Goal: Information Seeking & Learning: Learn about a topic

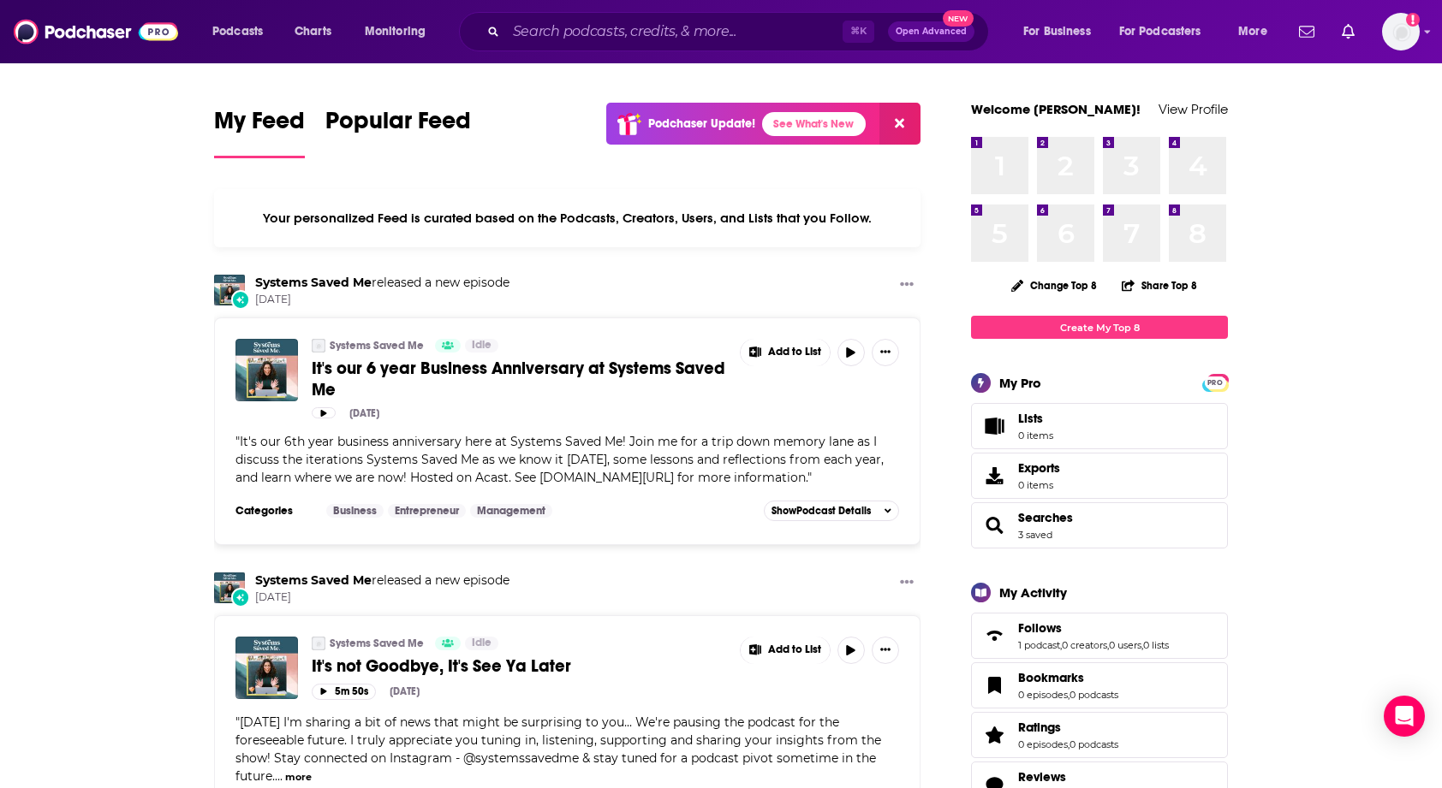
click at [614, 14] on div "⌘ K Open Advanced New" at bounding box center [724, 31] width 530 height 39
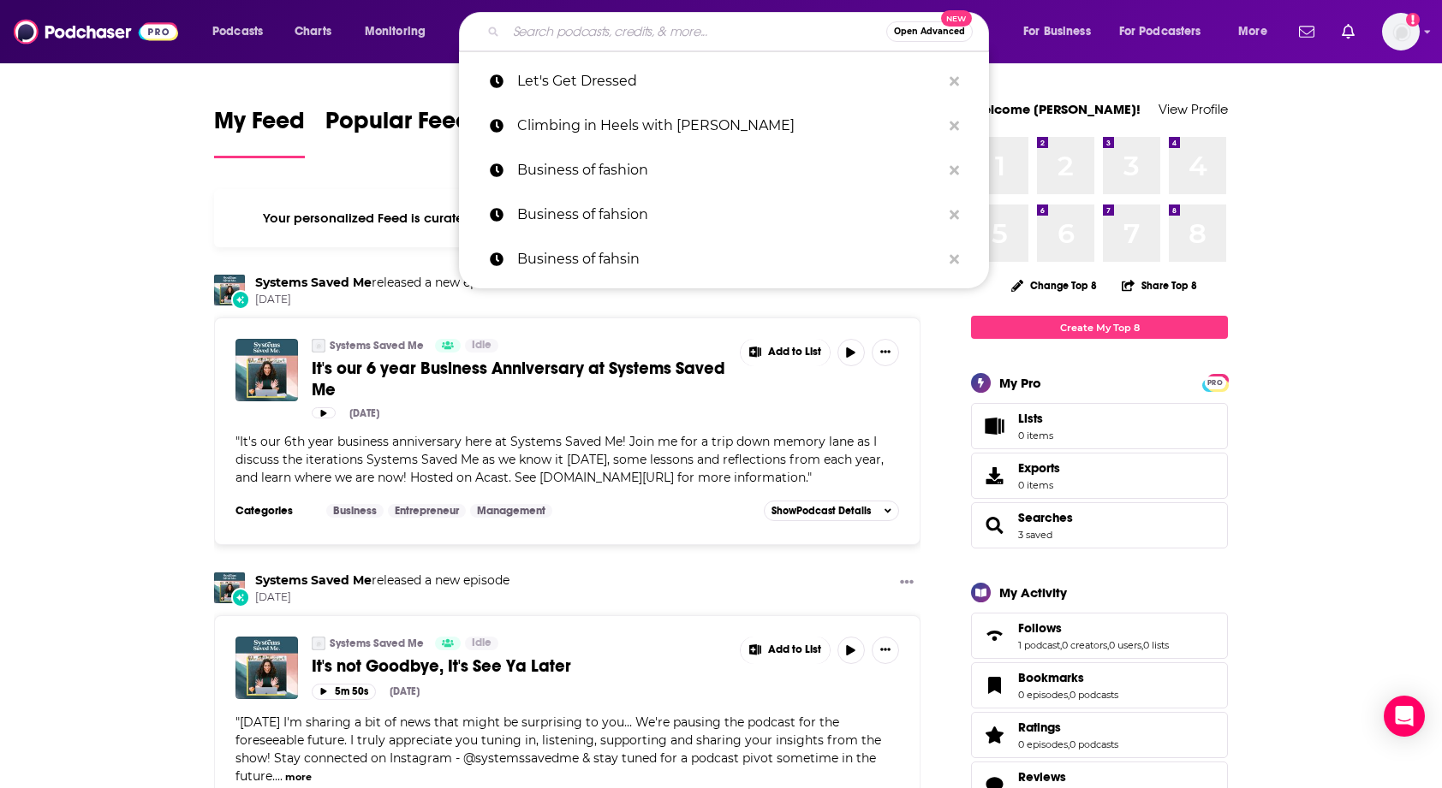
click at [609, 35] on input "Search podcasts, credits, & more..." at bounding box center [696, 31] width 380 height 27
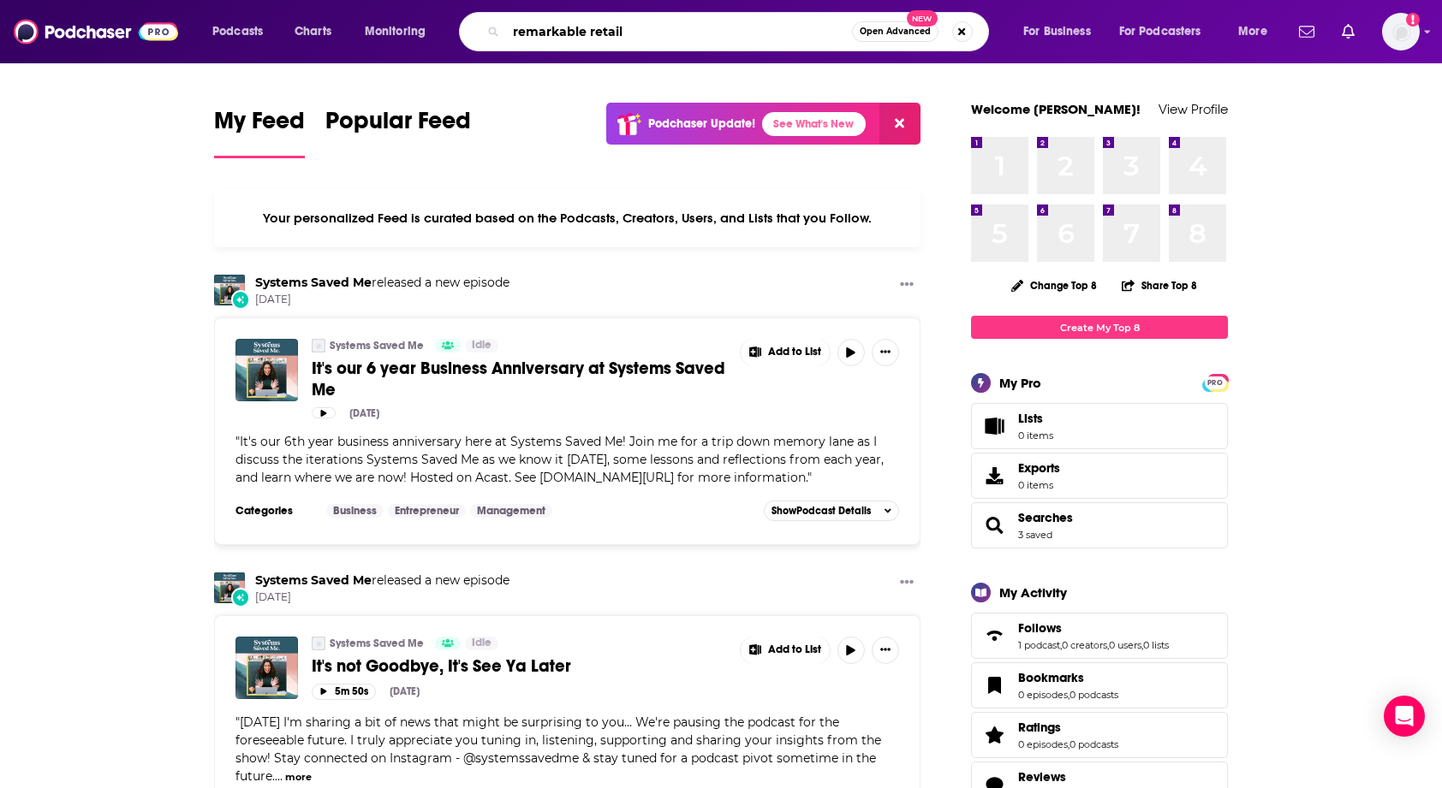
type input "remarkable retail"
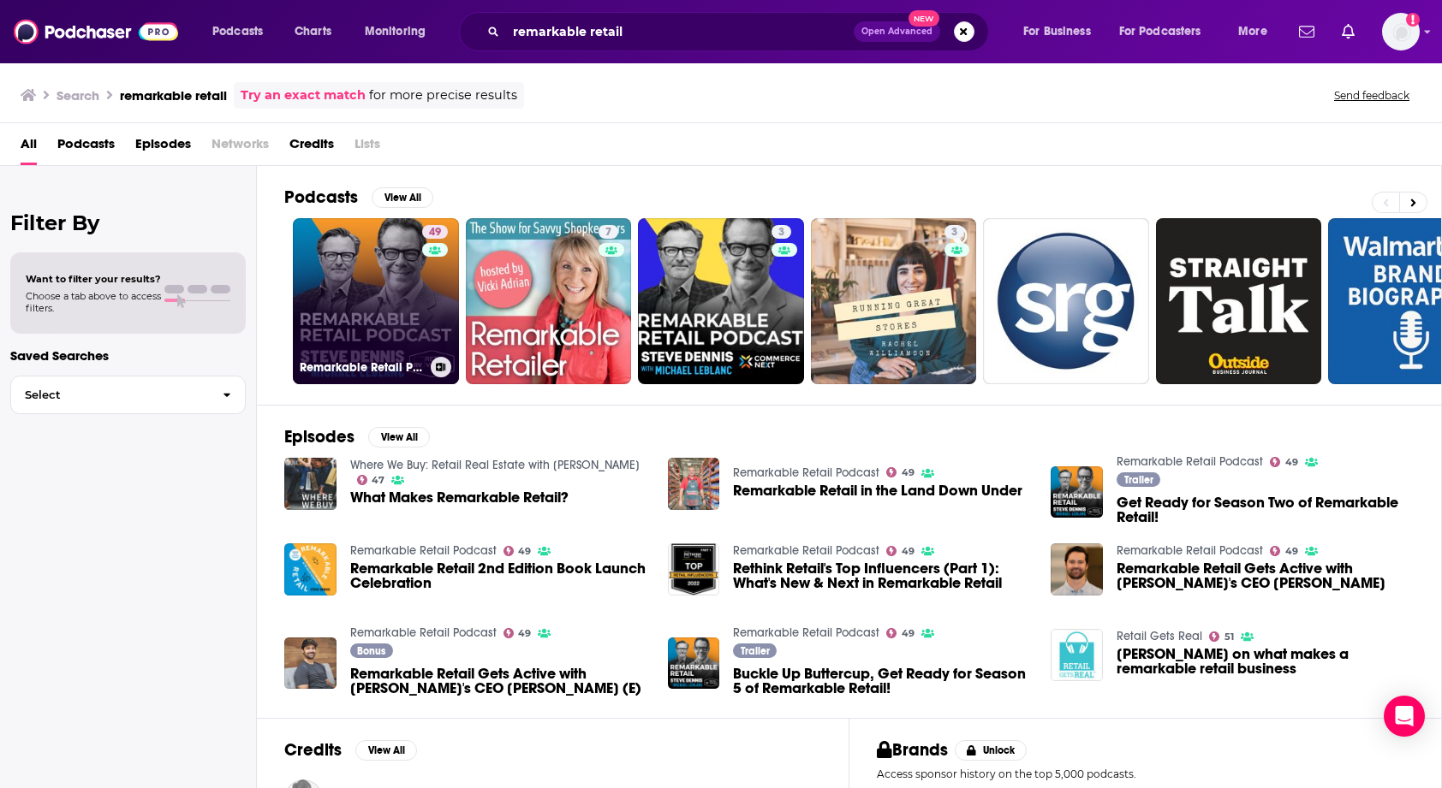
click at [377, 256] on link "49 Remarkable Retail Podcast" at bounding box center [376, 301] width 166 height 166
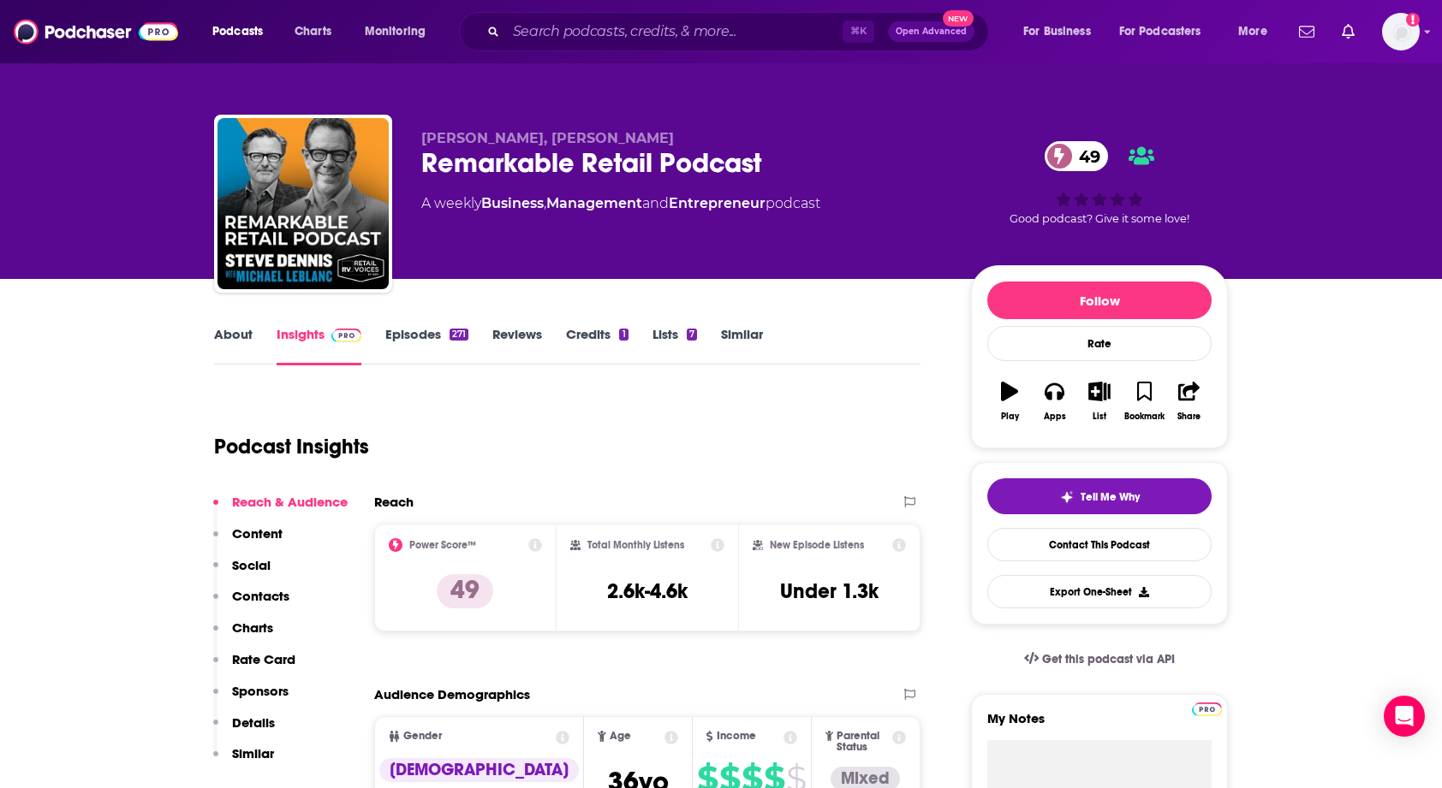
click at [247, 346] on link "About" at bounding box center [233, 345] width 39 height 39
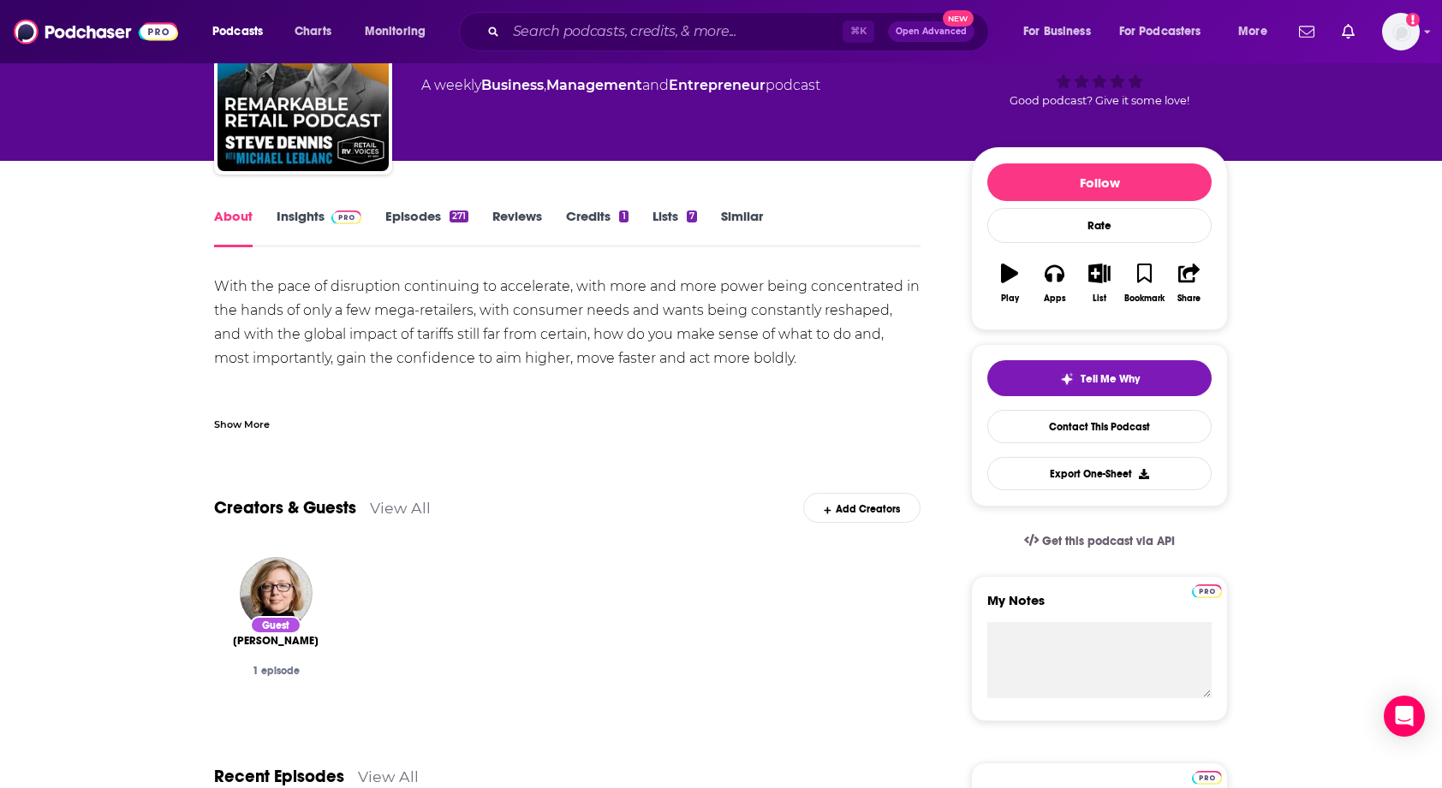
scroll to position [101, 0]
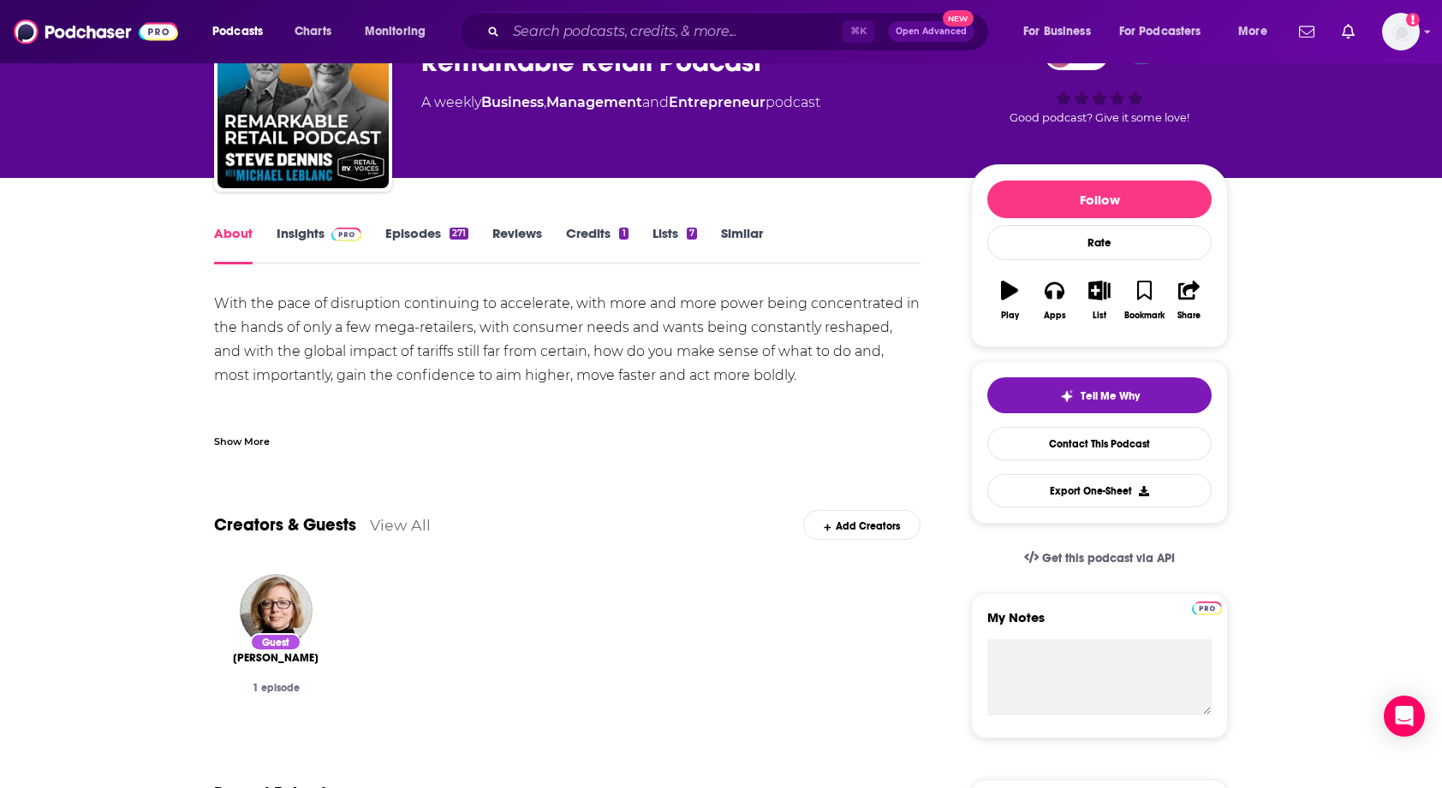
click at [301, 231] on link "Insights" at bounding box center [318, 244] width 85 height 39
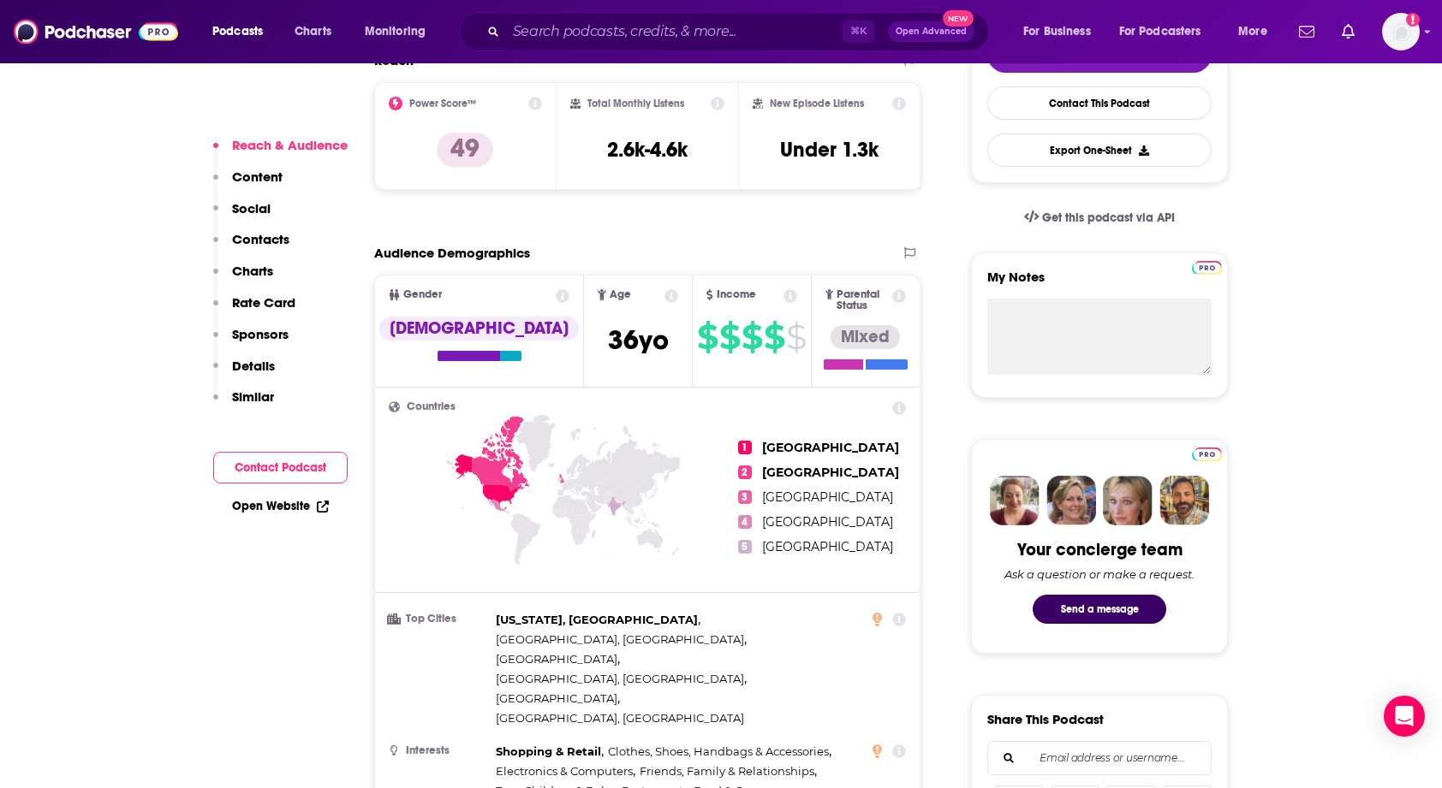
scroll to position [443, 0]
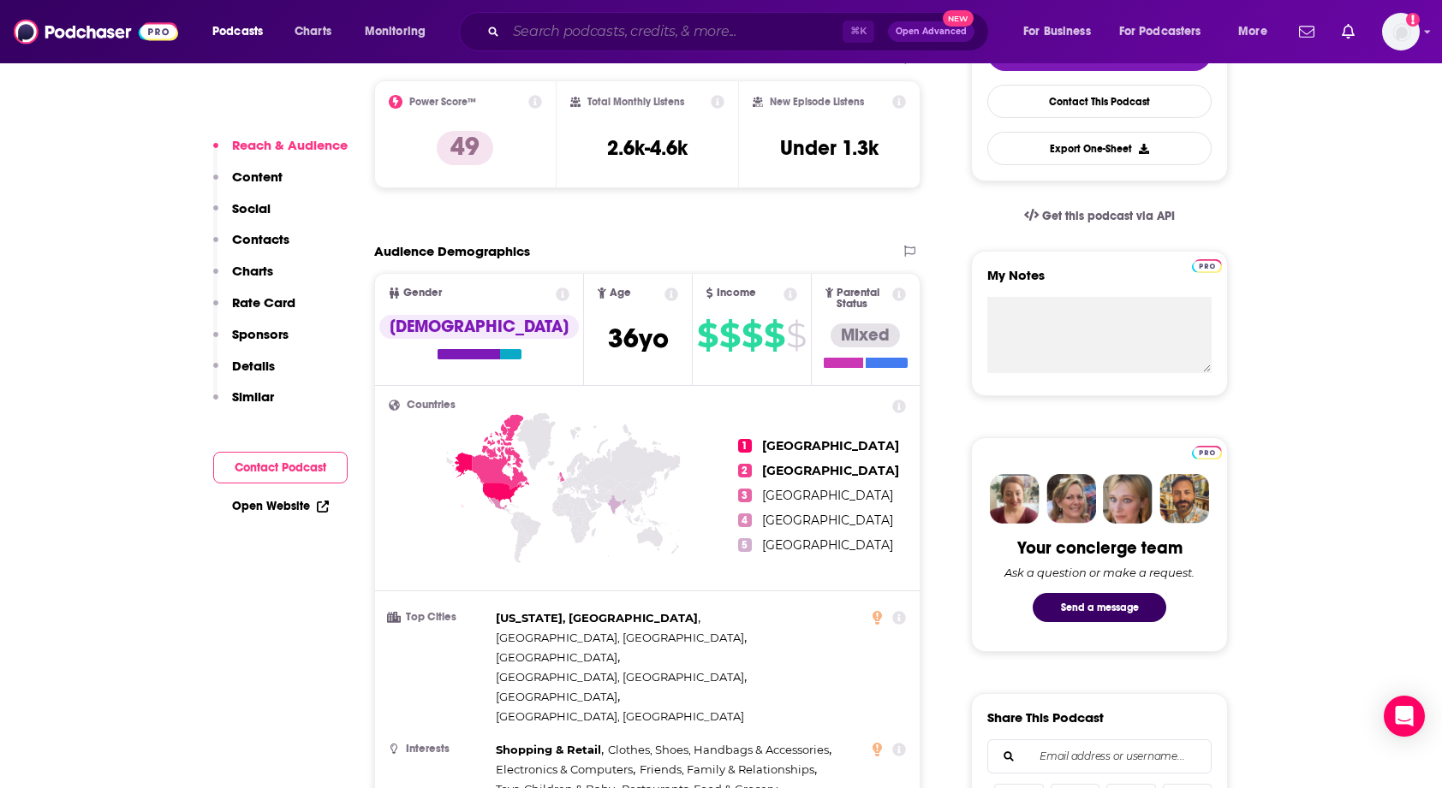
click at [536, 33] on input "Search podcasts, credits, & more..." at bounding box center [674, 31] width 336 height 27
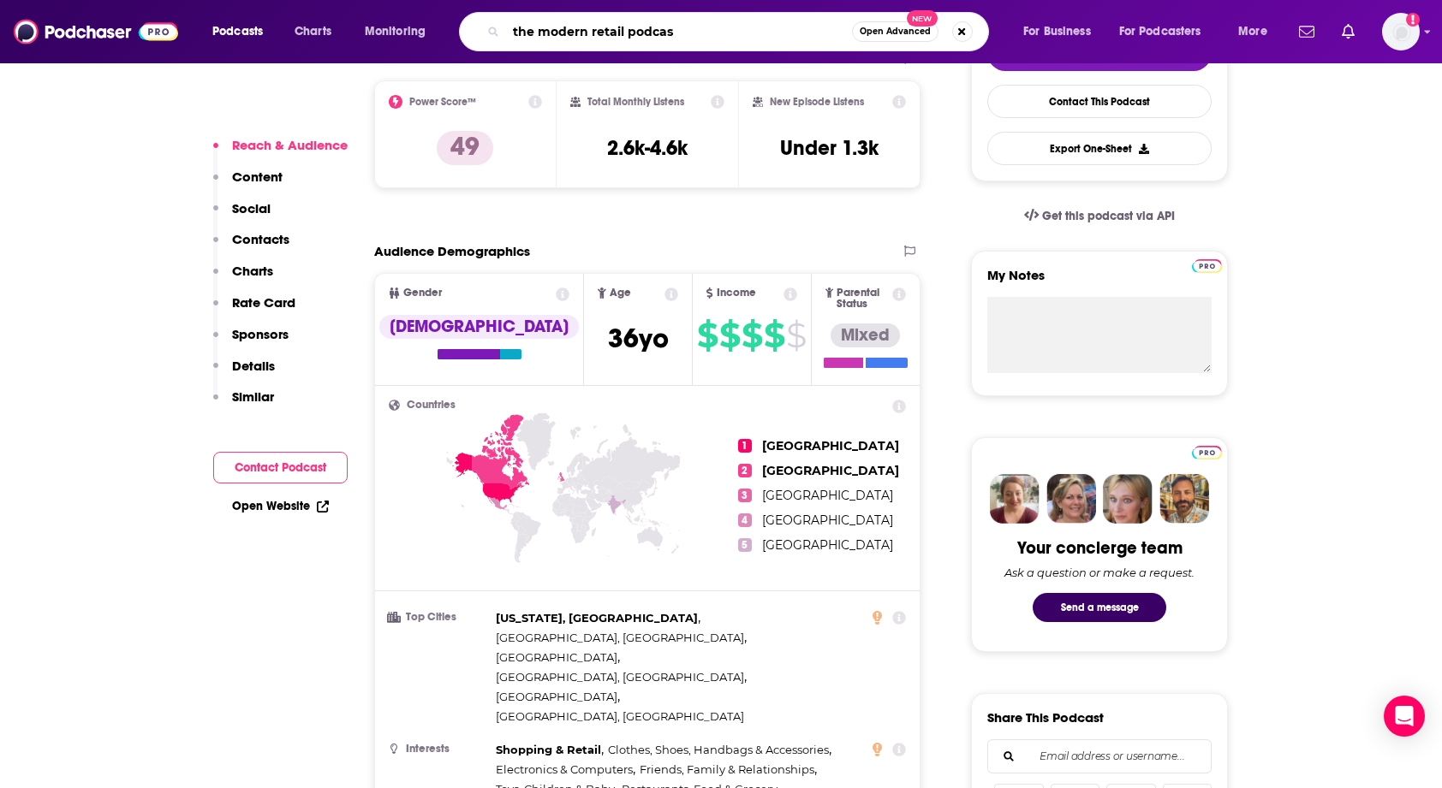
type input "the modern retail podcast"
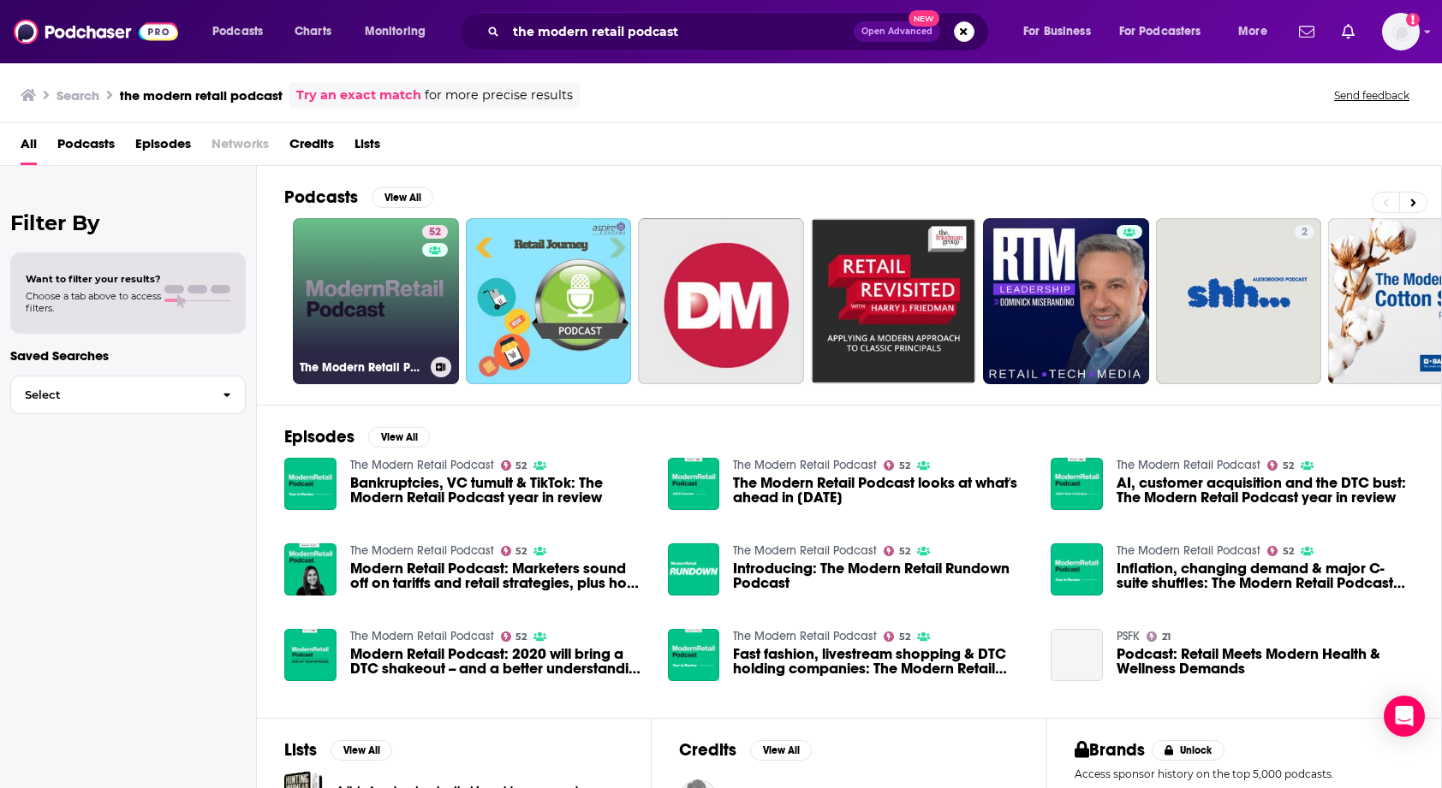
click at [375, 253] on link "52 The Modern Retail Podcast" at bounding box center [376, 301] width 166 height 166
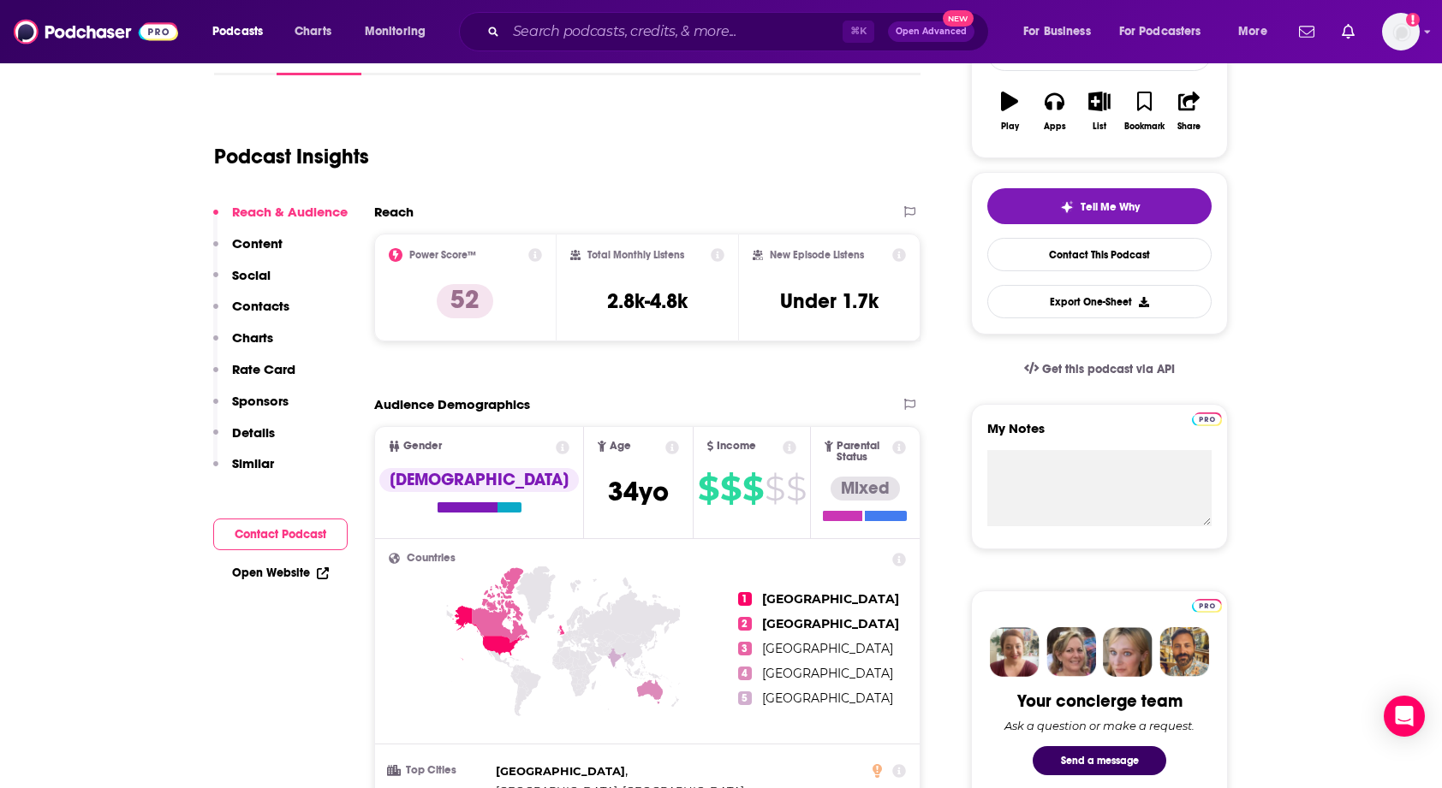
scroll to position [180, 0]
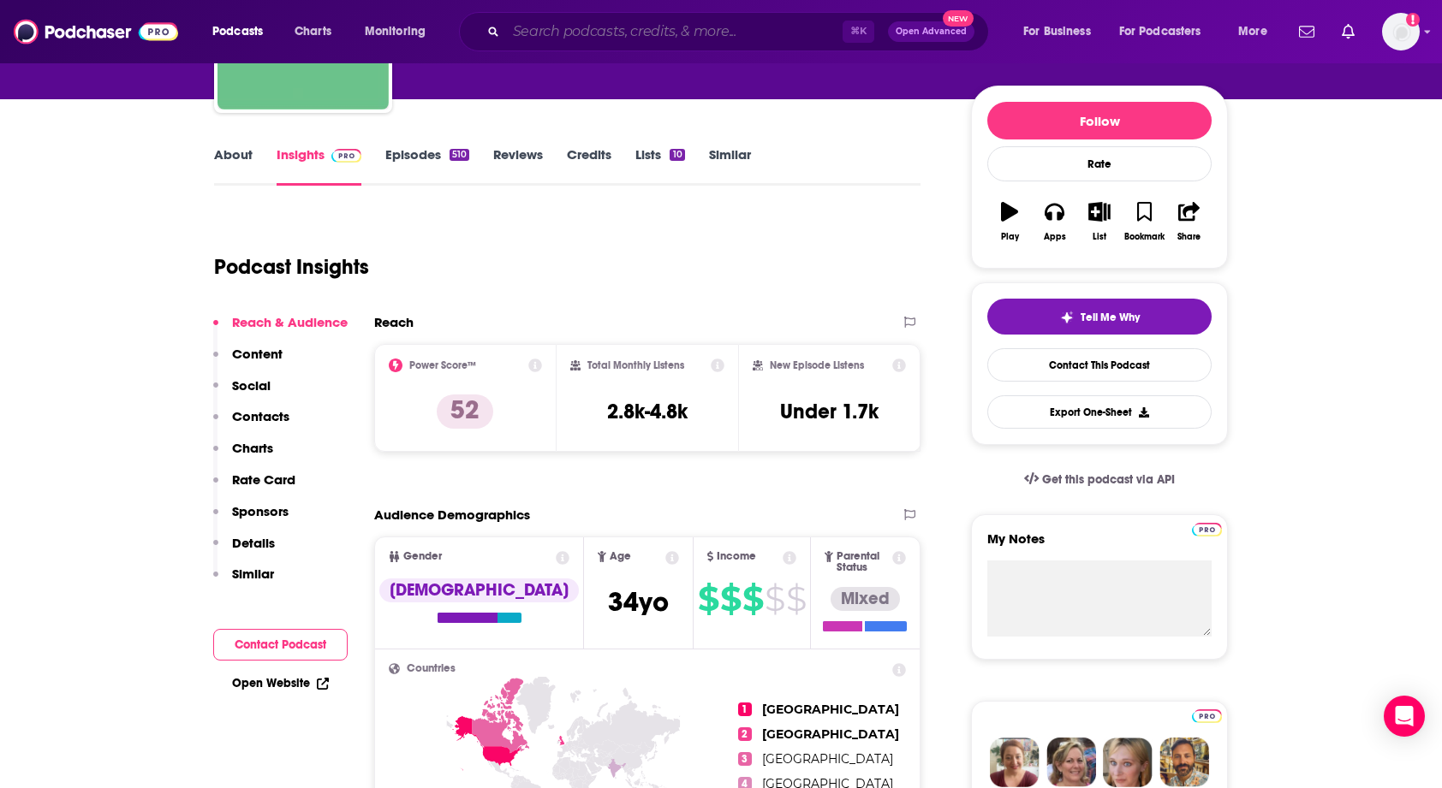
click at [552, 41] on input "Search podcasts, credits, & more..." at bounding box center [674, 31] width 336 height 27
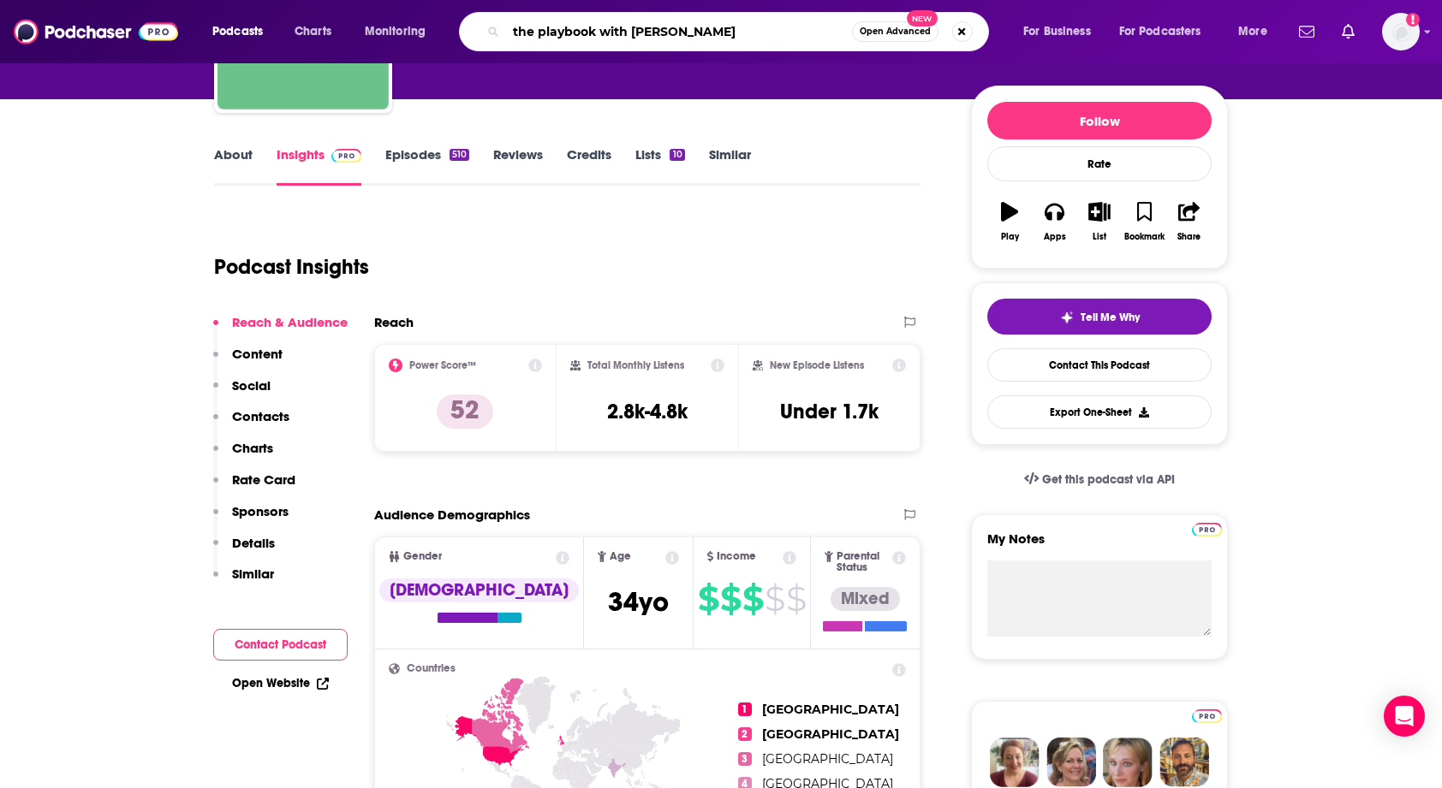
type input "the playbook with [PERSON_NAME]"
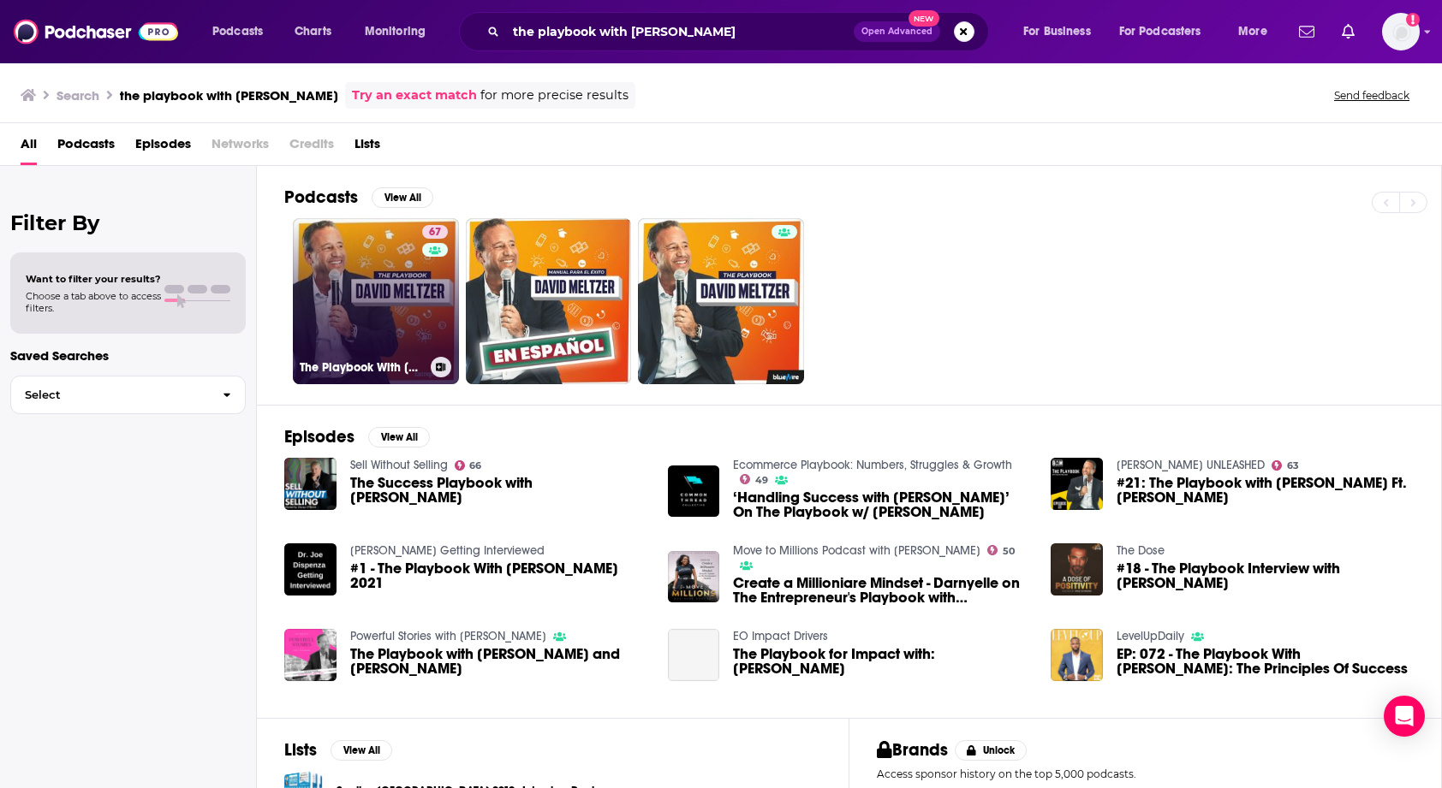
click at [332, 247] on link "67 The Playbook With [PERSON_NAME]" at bounding box center [376, 301] width 166 height 166
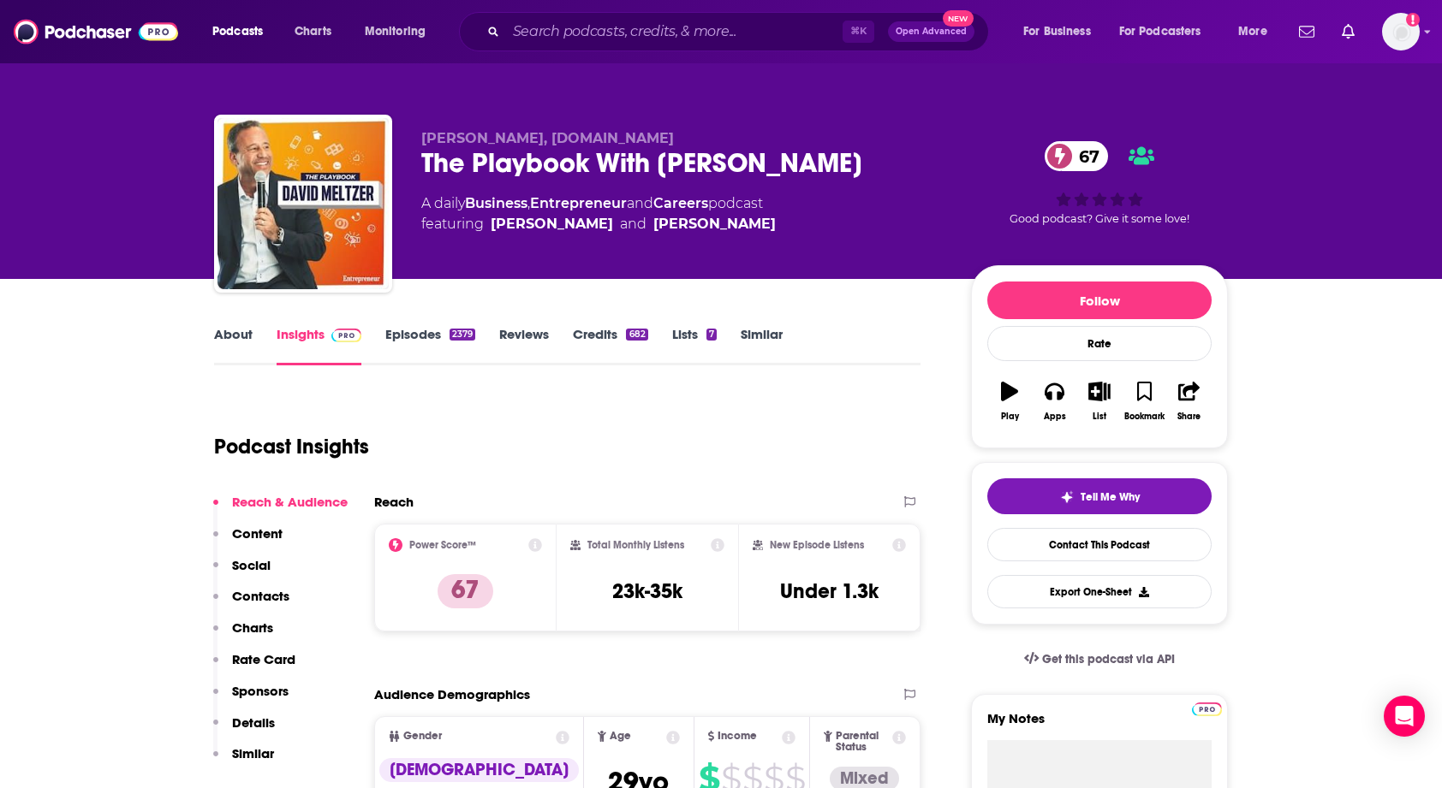
scroll to position [154, 0]
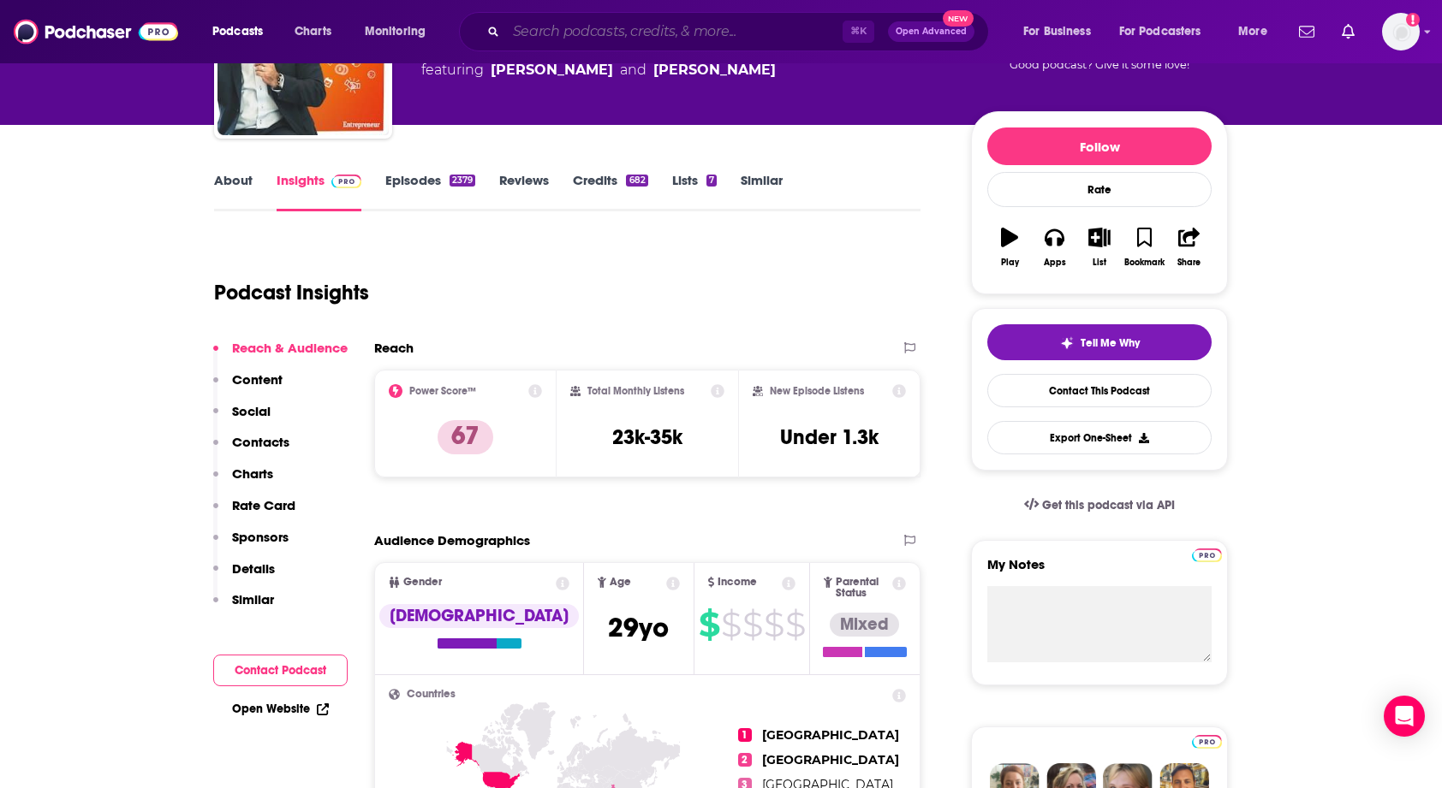
click at [515, 33] on input "Search podcasts, credits, & more..." at bounding box center [674, 31] width 336 height 27
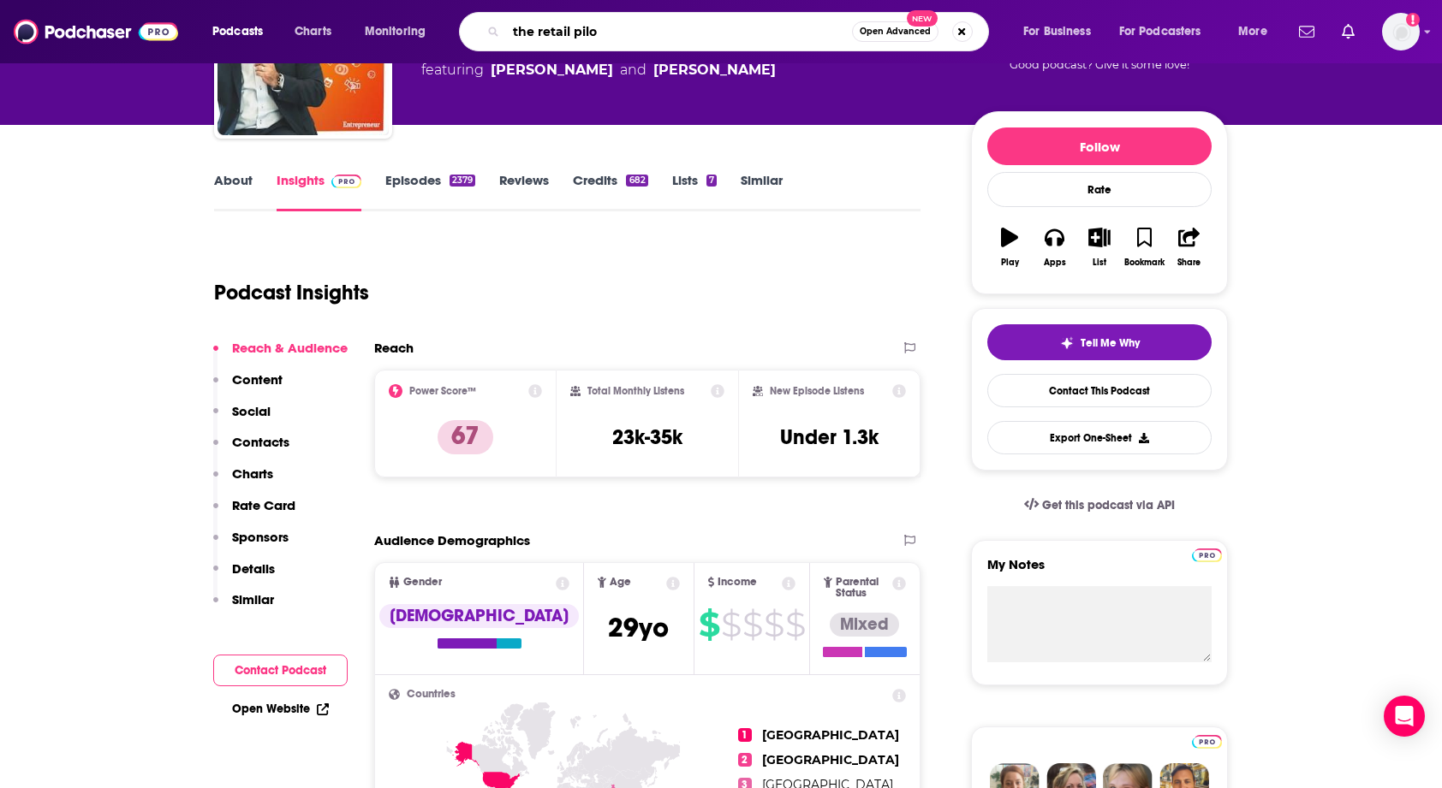
type input "the retail pilot"
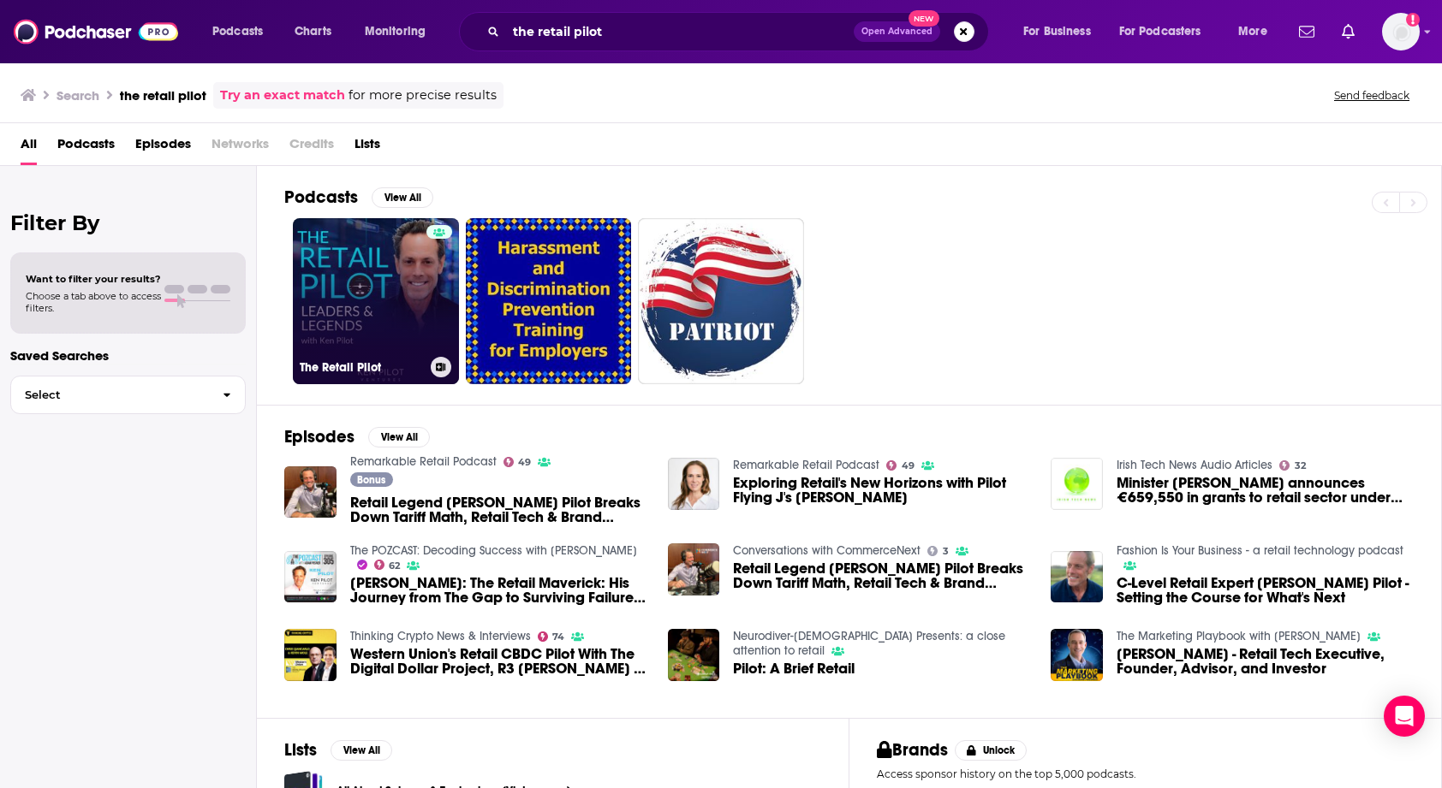
click at [342, 289] on link "The Retail Pilot" at bounding box center [376, 301] width 166 height 166
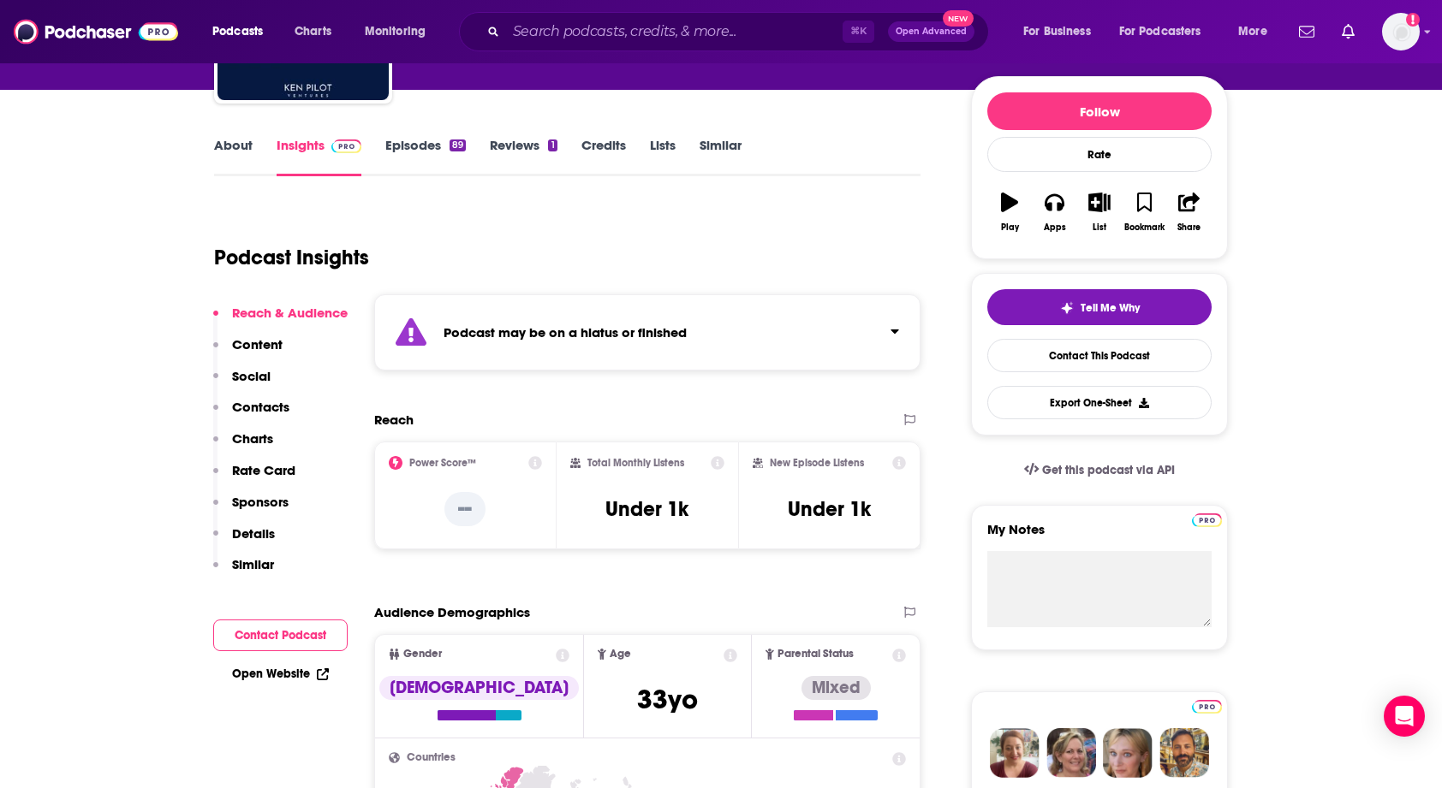
scroll to position [231, 0]
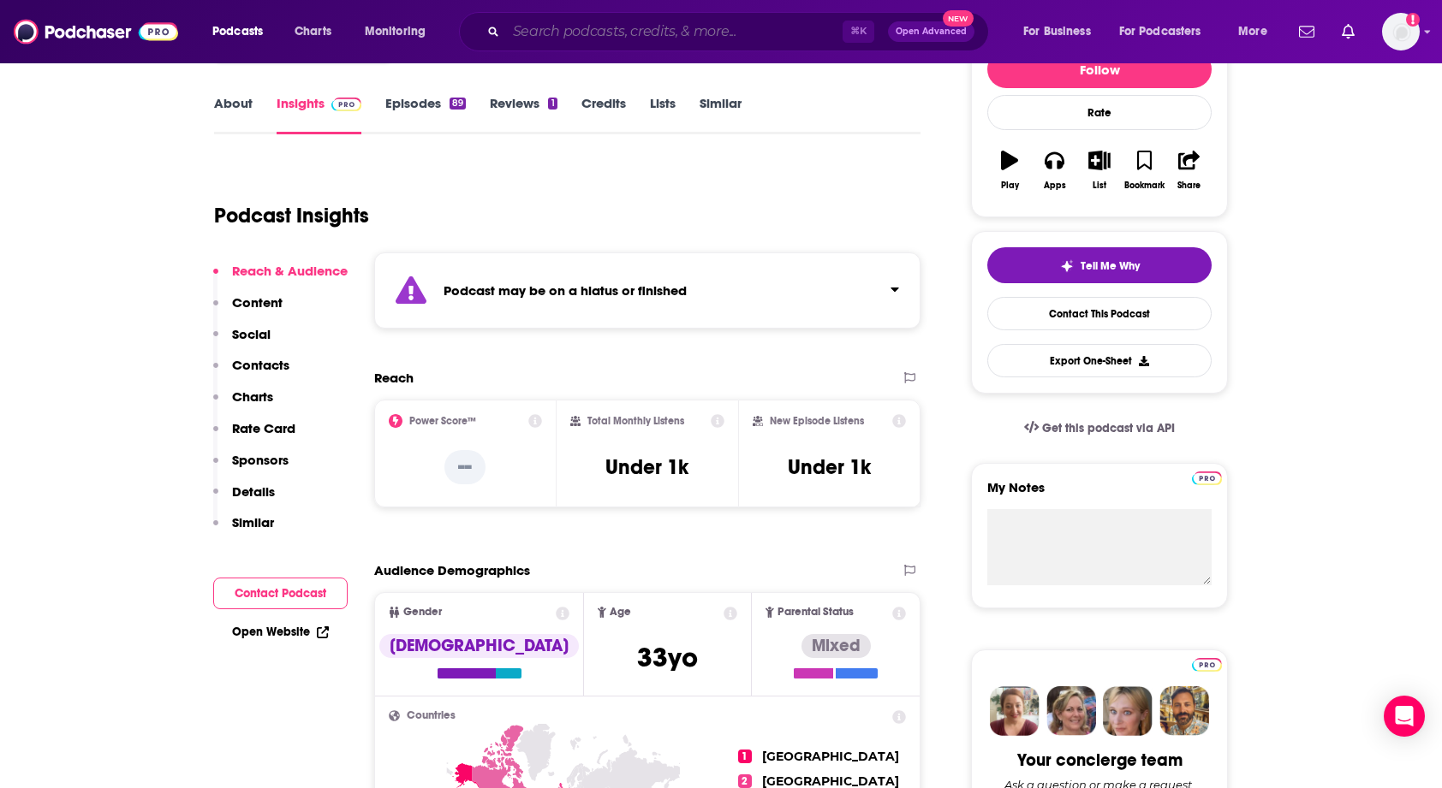
click at [526, 28] on input "Search podcasts, credits, & more..." at bounding box center [674, 31] width 336 height 27
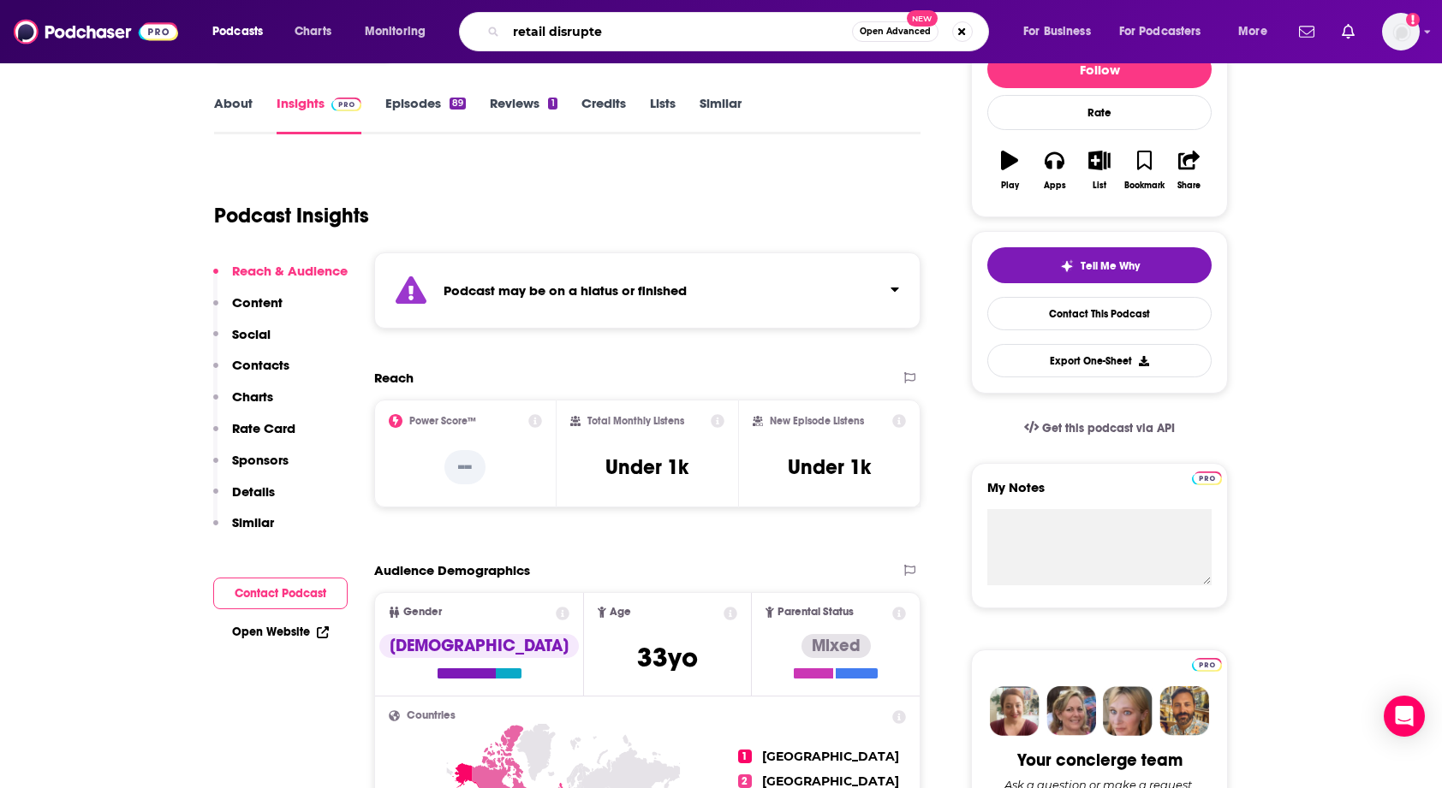
type input "retail disrupted"
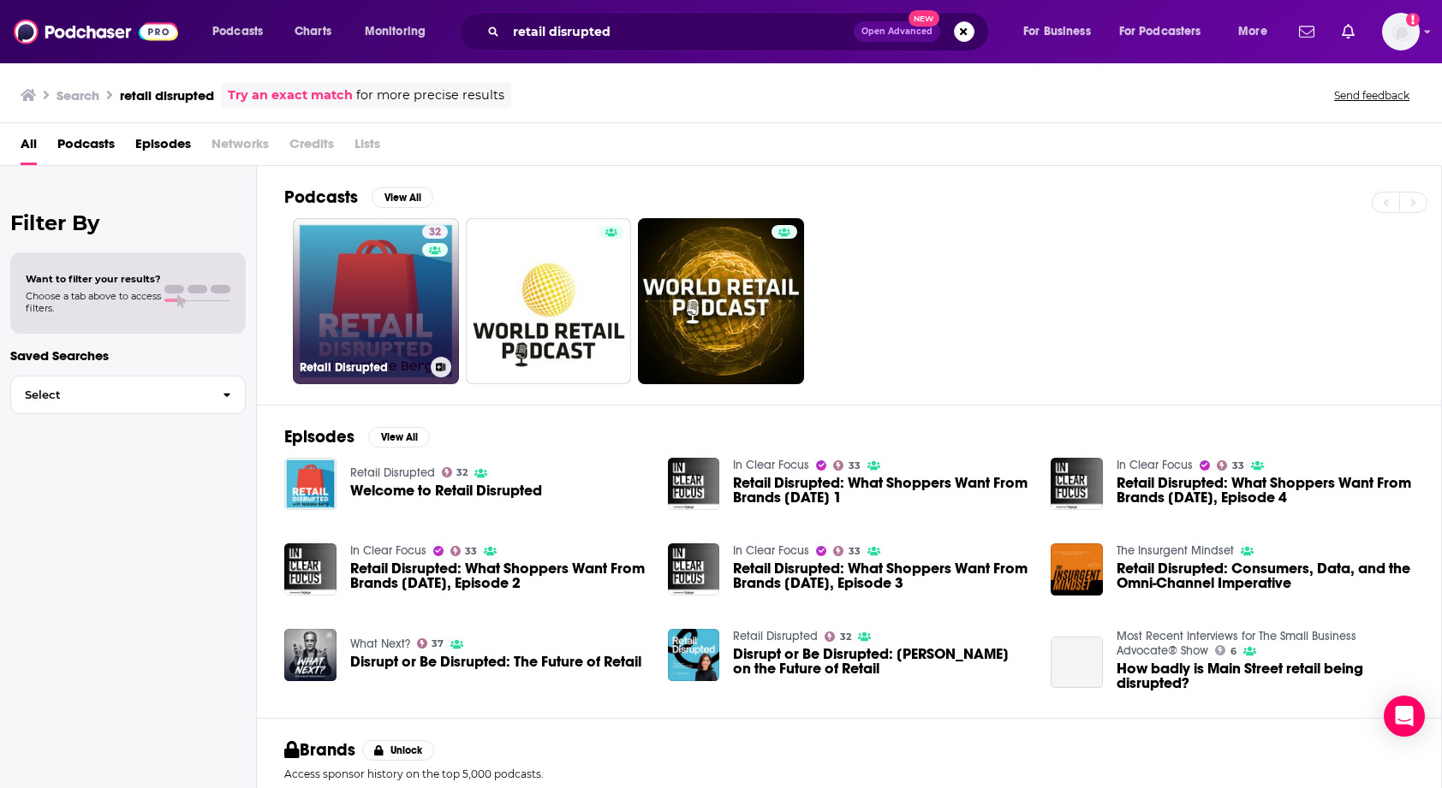
click at [360, 300] on link "32 Retail Disrupted" at bounding box center [376, 301] width 166 height 166
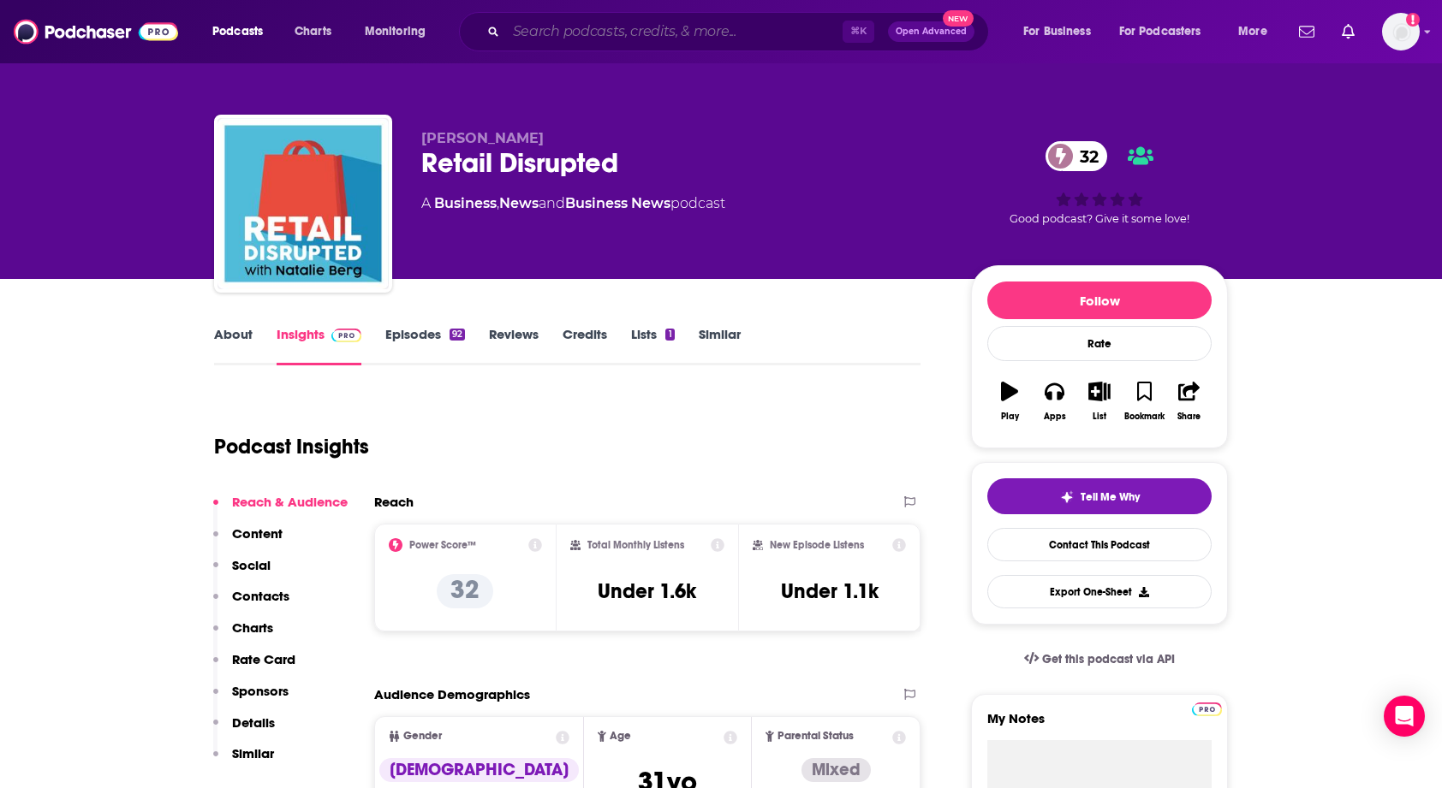
click at [657, 25] on input "Search podcasts, credits, & more..." at bounding box center [674, 31] width 336 height 27
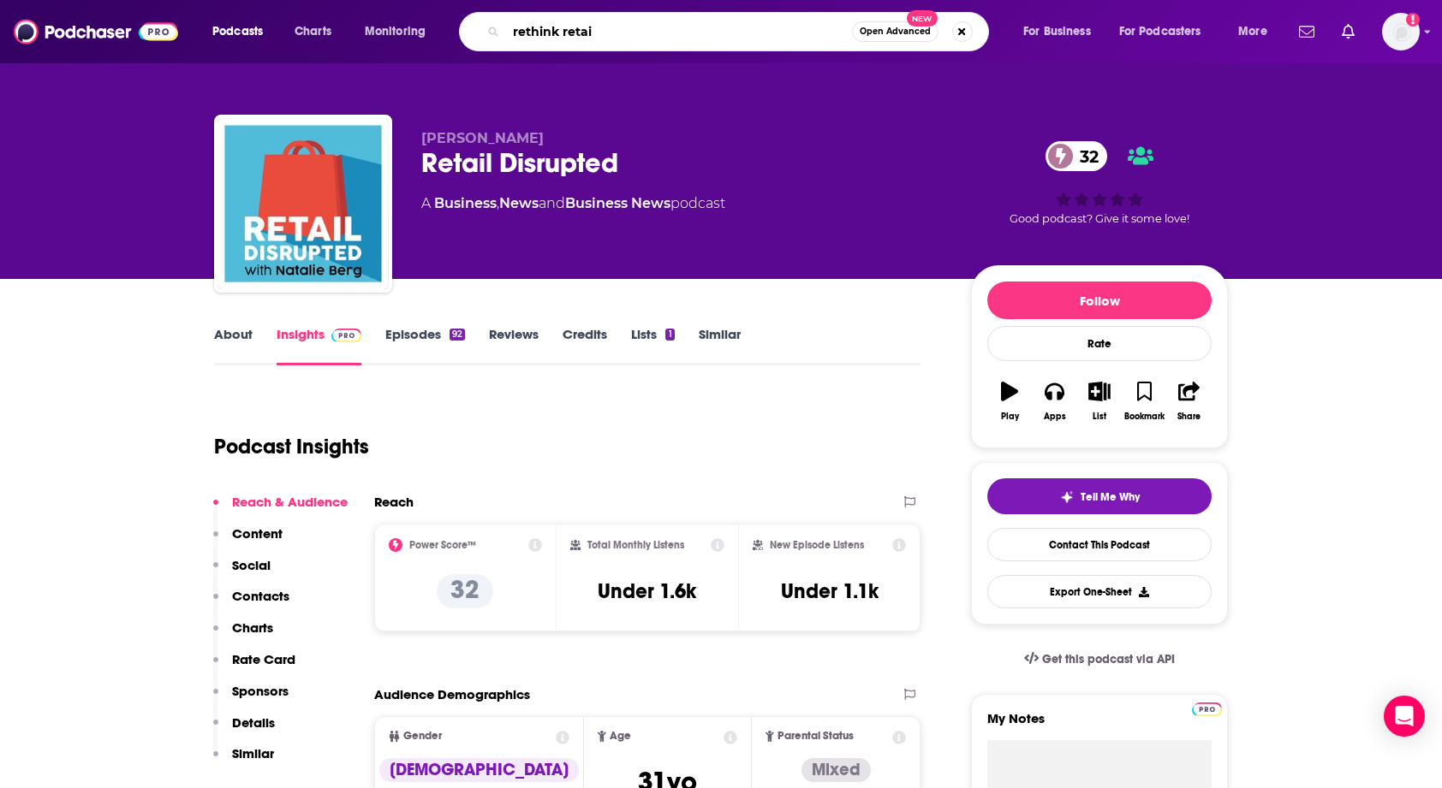
type input "rethink retail"
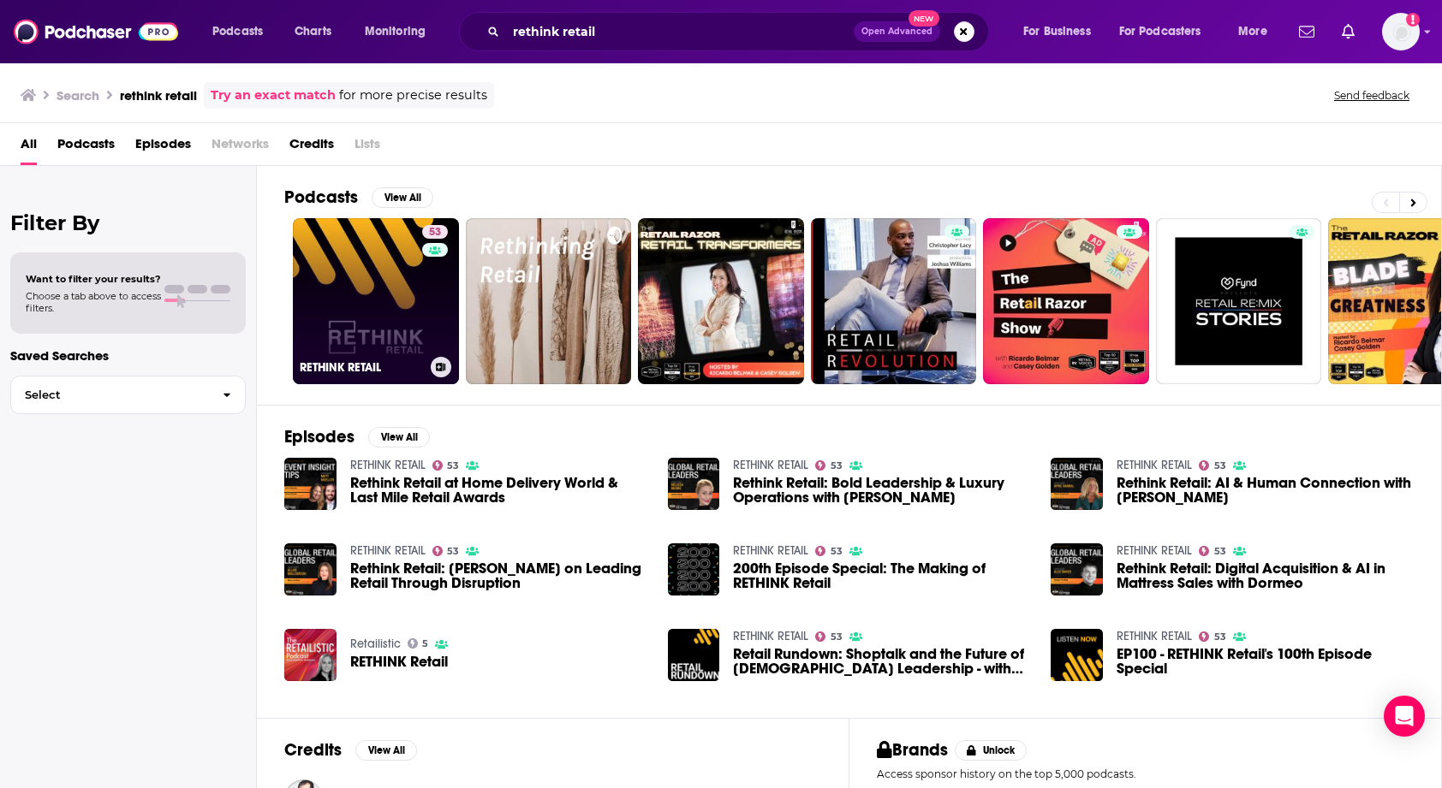
click at [347, 327] on link "53 RETHINK RETAIL" at bounding box center [376, 301] width 166 height 166
